Goal: Register for event/course

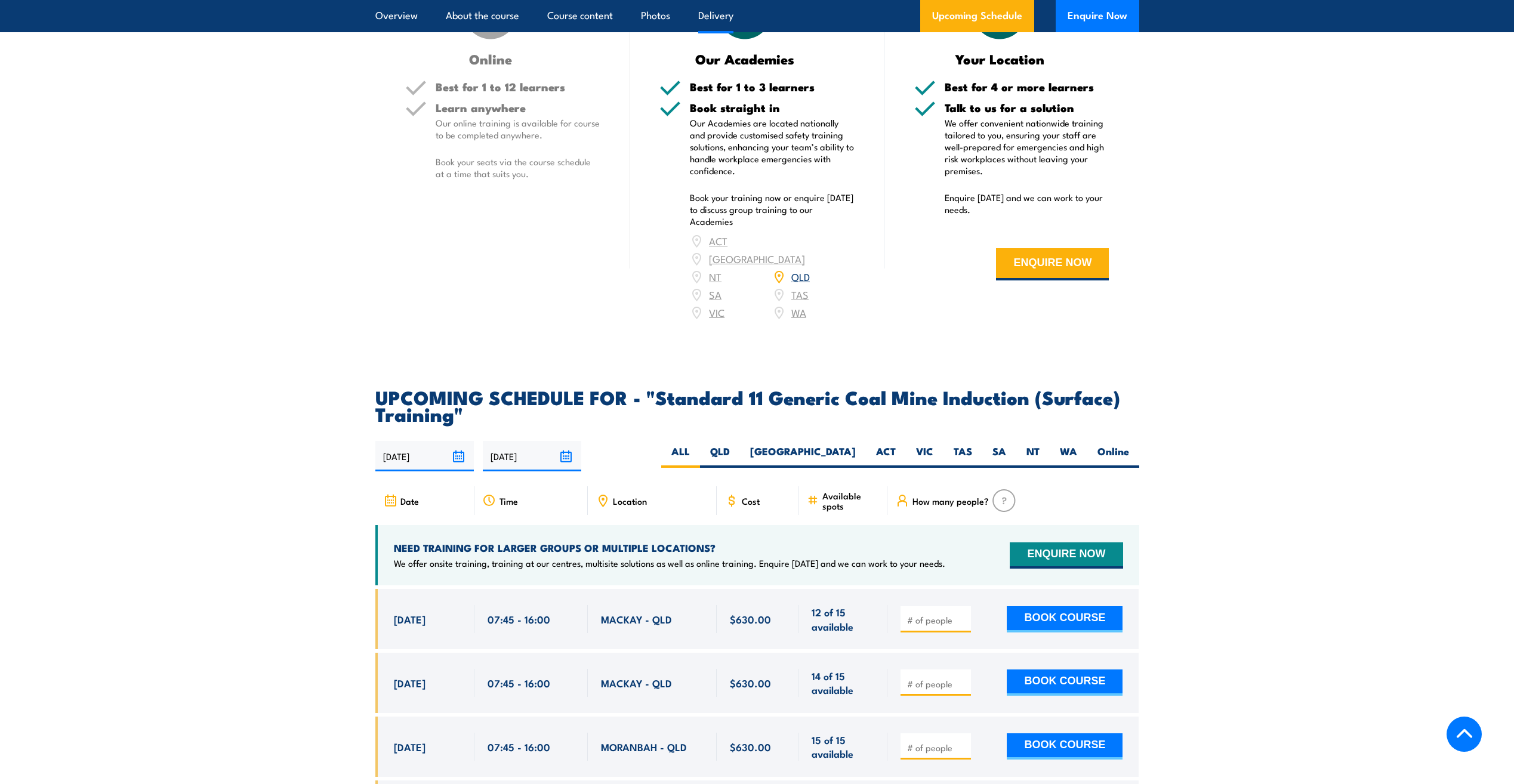
scroll to position [2028, 0]
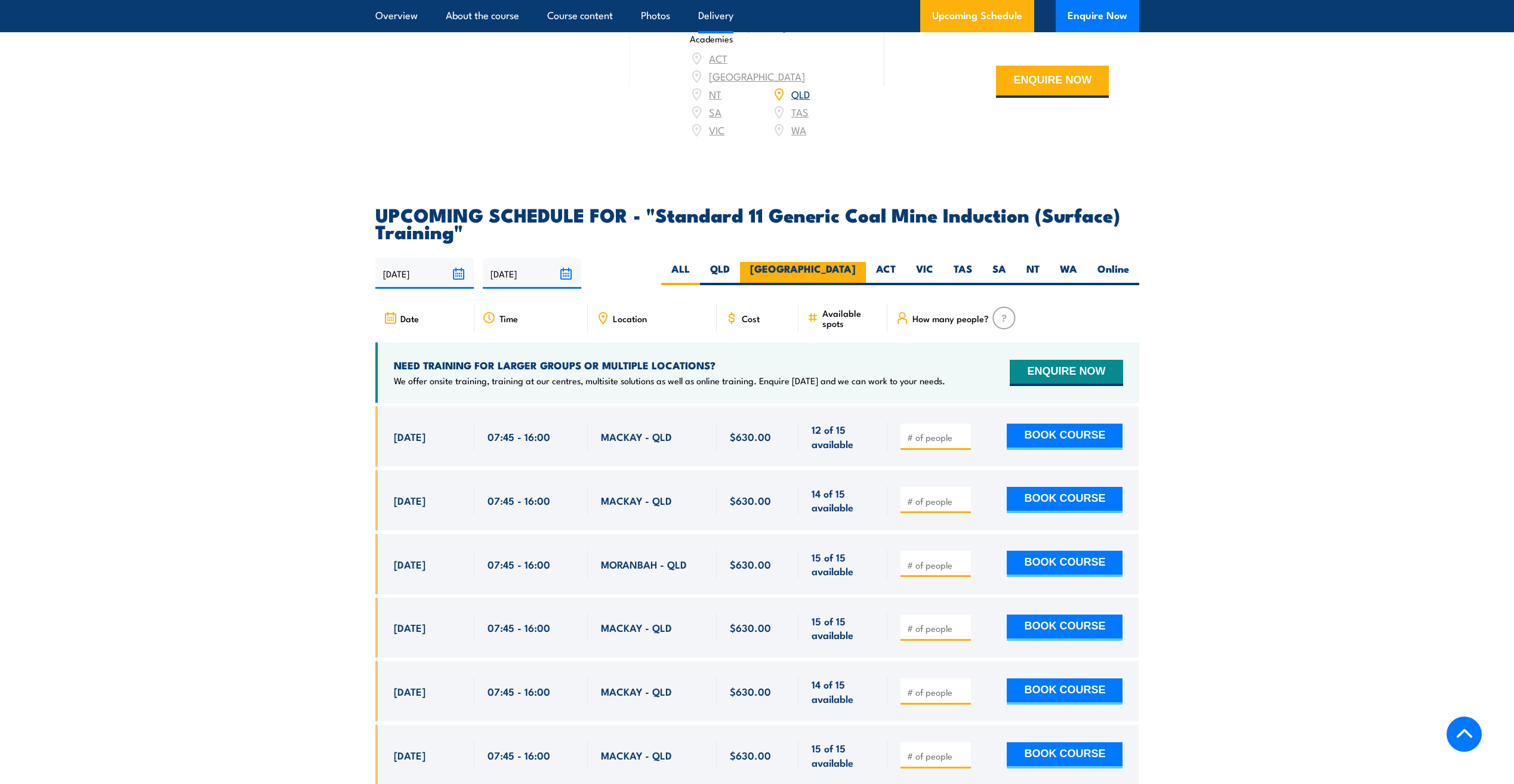
click at [847, 285] on label "[GEOGRAPHIC_DATA]" at bounding box center [803, 274] width 126 height 23
click at [855, 270] on input "[GEOGRAPHIC_DATA]" at bounding box center [859, 265] width 7 height 7
radio input "true"
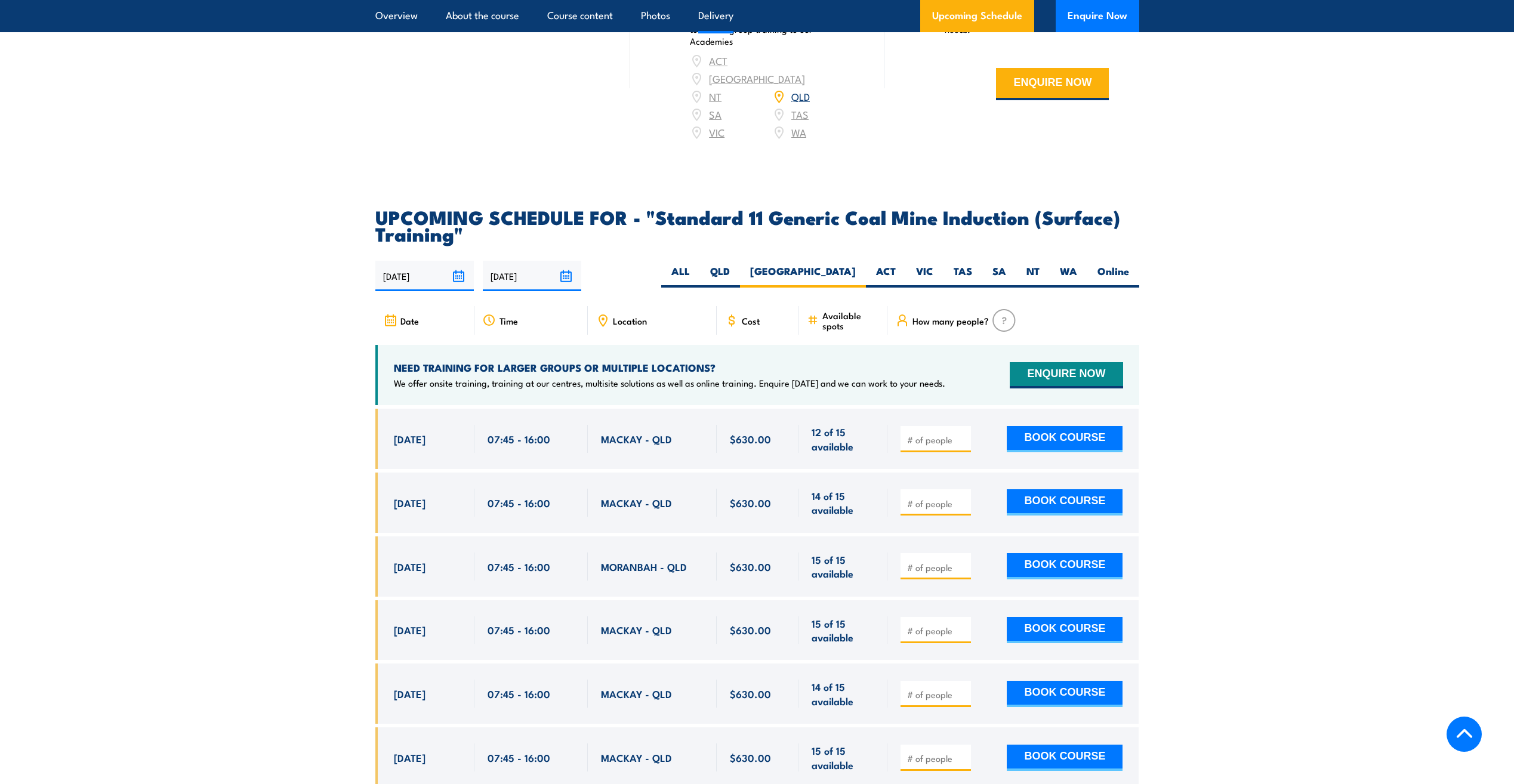
scroll to position [2028, 0]
